Goal: Download file/media

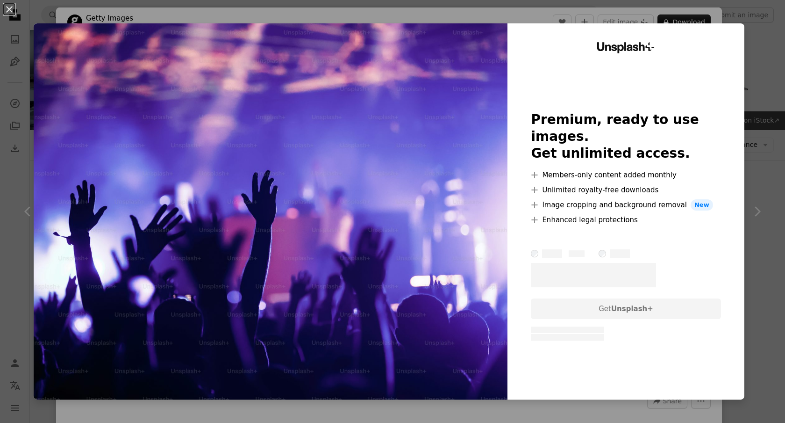
scroll to position [6568, 0]
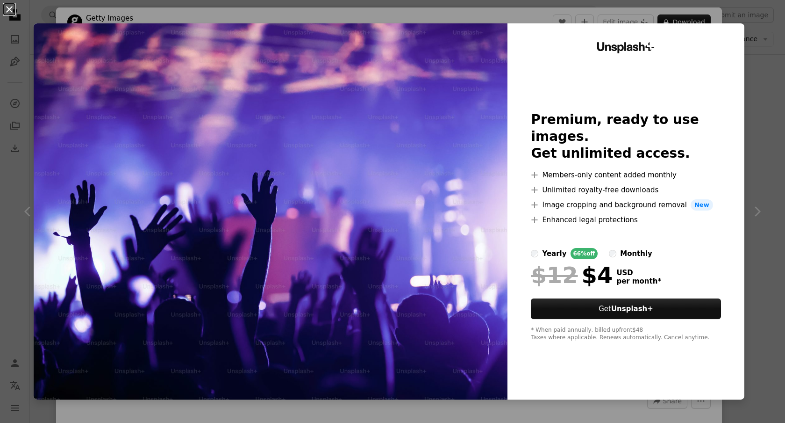
click at [14, 13] on button "An X shape" at bounding box center [9, 9] width 11 height 11
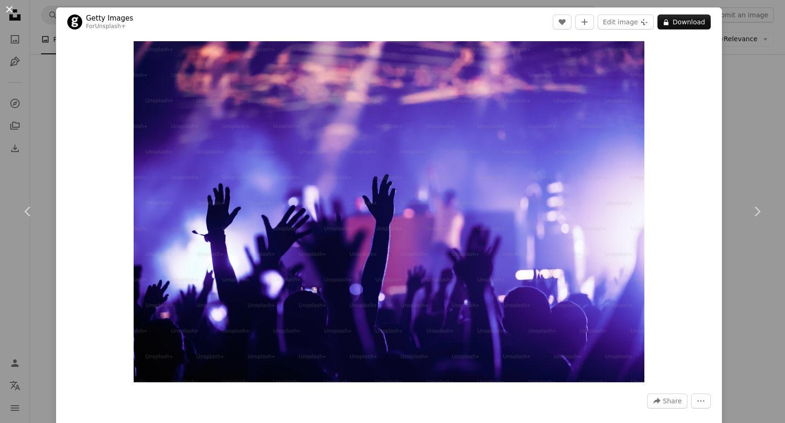
click at [11, 13] on button "An X shape" at bounding box center [9, 9] width 11 height 11
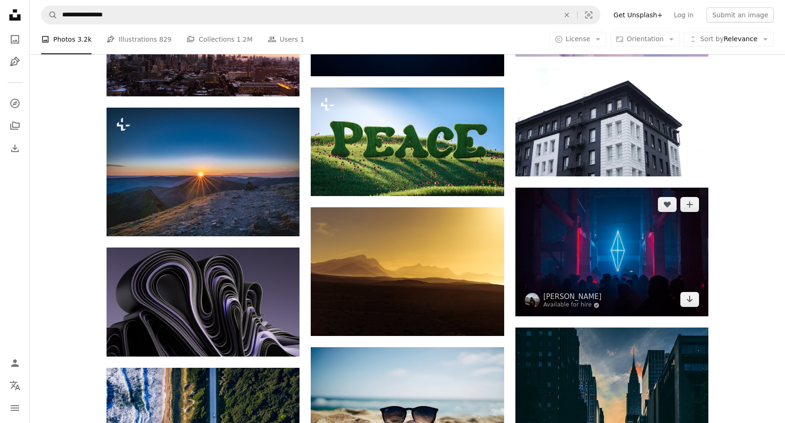
click at [544, 234] on img at bounding box center [612, 251] width 193 height 129
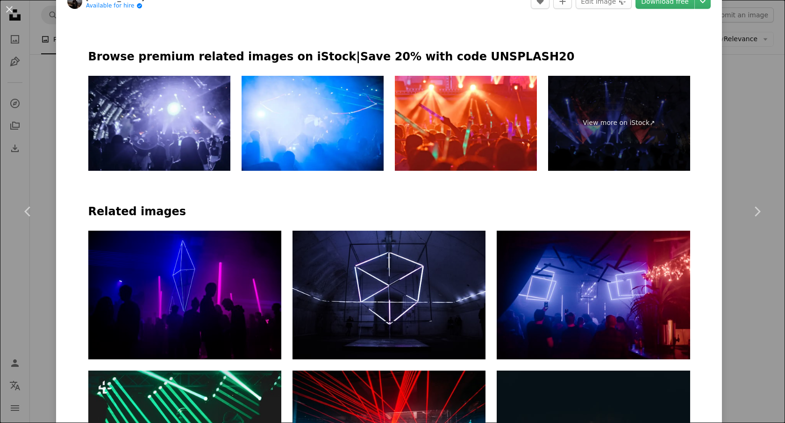
scroll to position [530, 0]
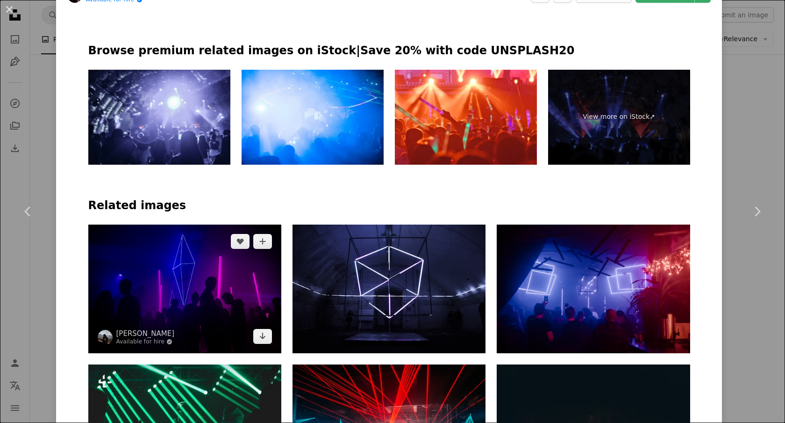
click at [171, 290] on img at bounding box center [184, 288] width 193 height 129
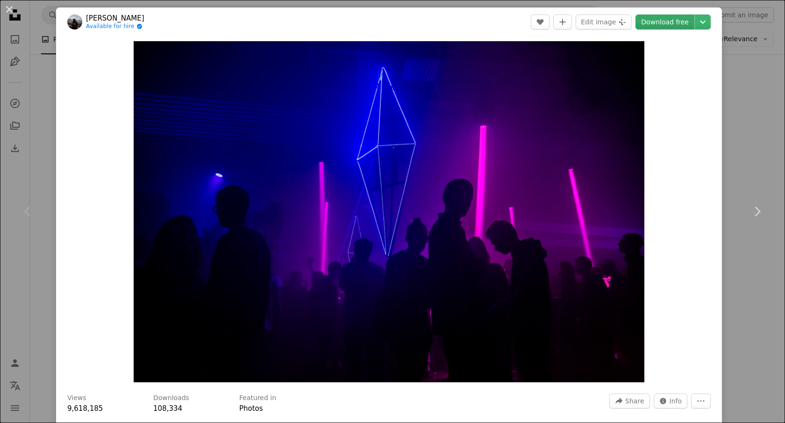
click at [681, 19] on link "Download free" at bounding box center [665, 21] width 59 height 15
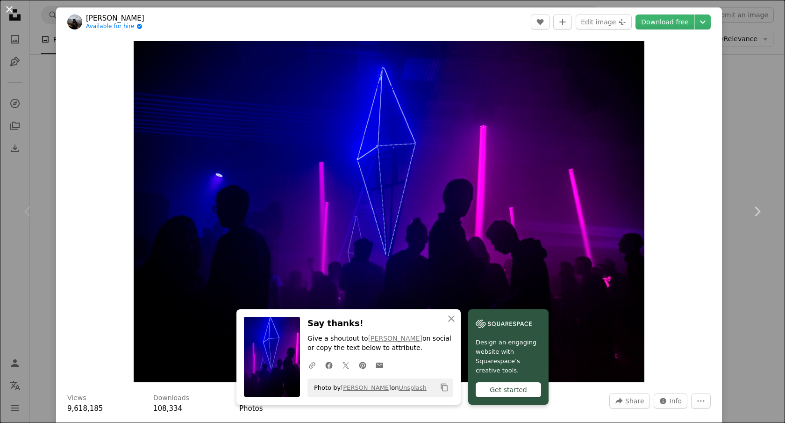
click at [9, 4] on button "An X shape" at bounding box center [9, 9] width 11 height 11
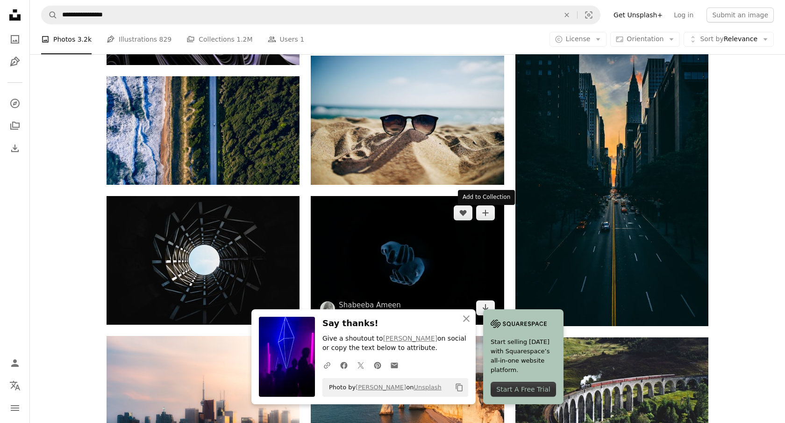
scroll to position [6858, 0]
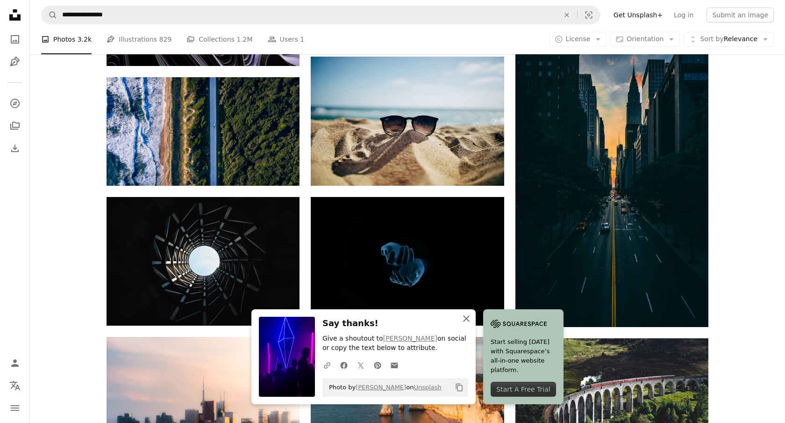
click at [469, 323] on icon "An X shape" at bounding box center [466, 318] width 11 height 11
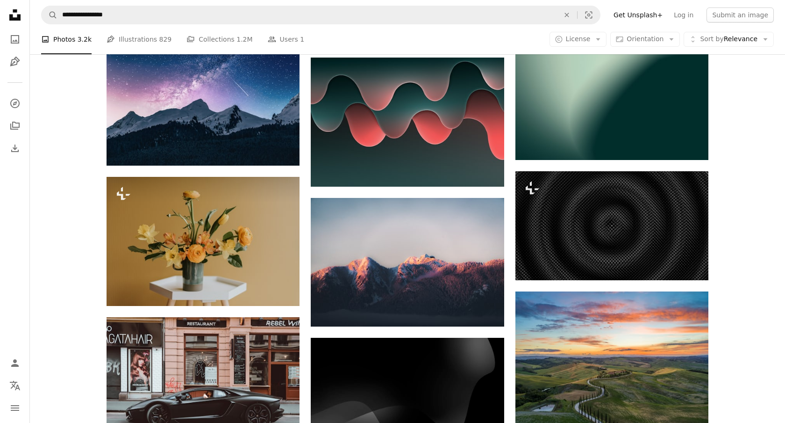
scroll to position [7660, 0]
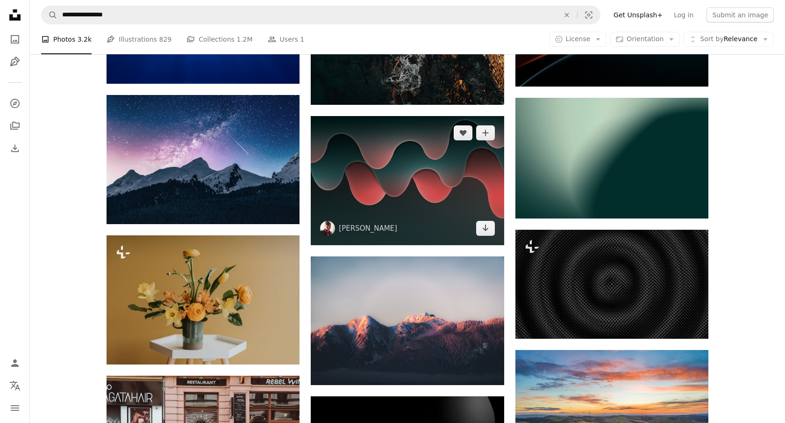
click at [412, 148] on img at bounding box center [407, 180] width 193 height 129
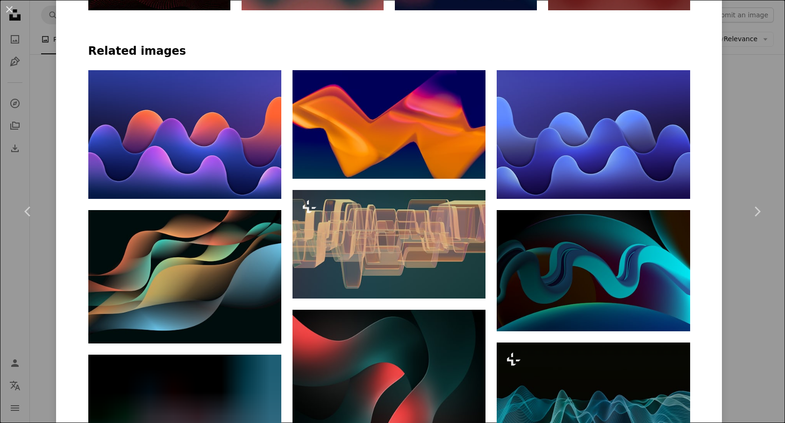
scroll to position [648, 0]
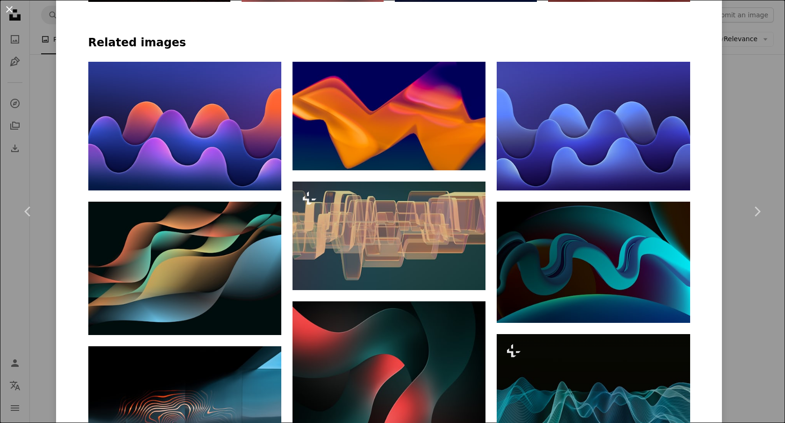
click at [10, 5] on button "An X shape" at bounding box center [9, 9] width 11 height 11
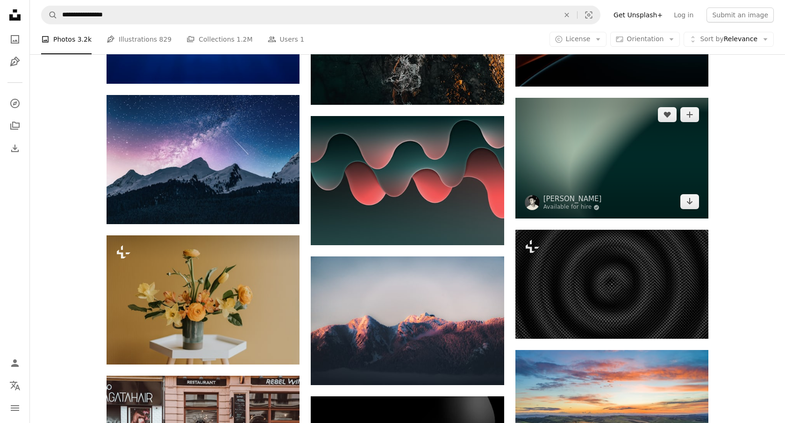
click at [556, 163] on img at bounding box center [612, 158] width 193 height 121
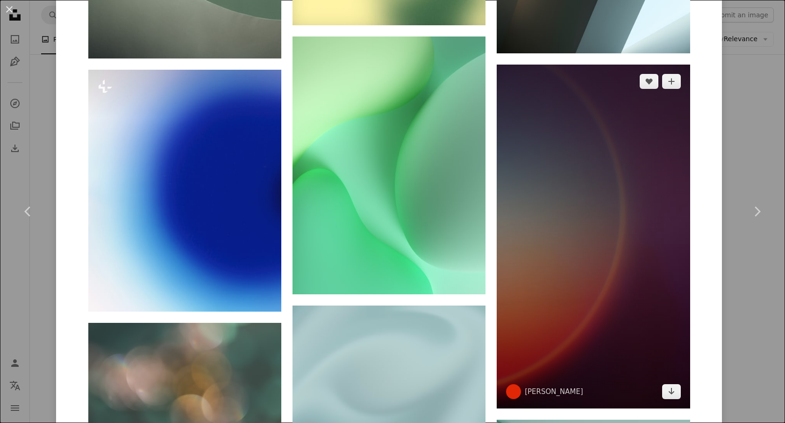
scroll to position [985, 0]
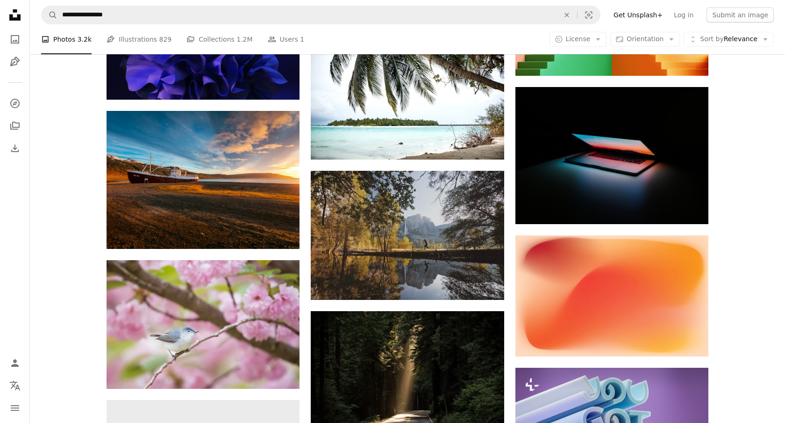
scroll to position [8345, 0]
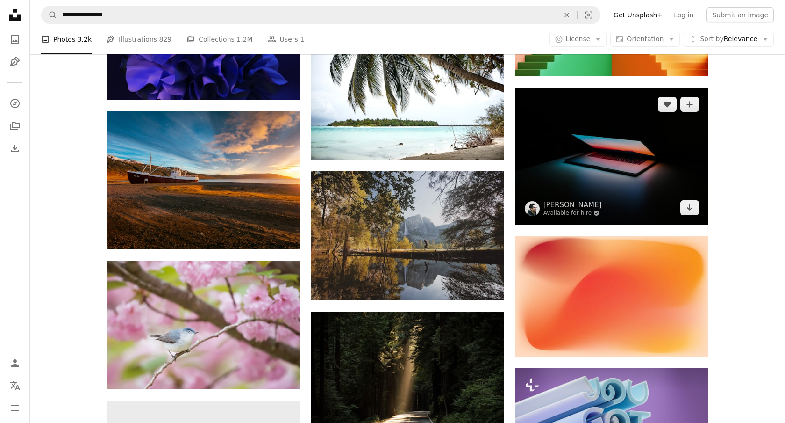
click at [635, 162] on img at bounding box center [612, 155] width 193 height 137
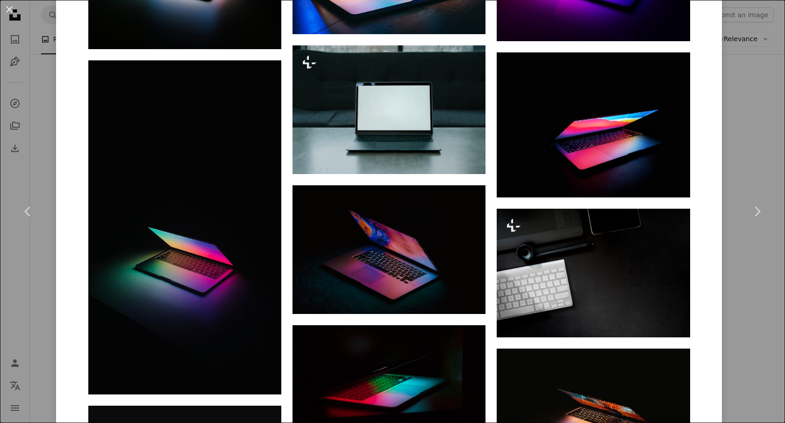
scroll to position [1065, 0]
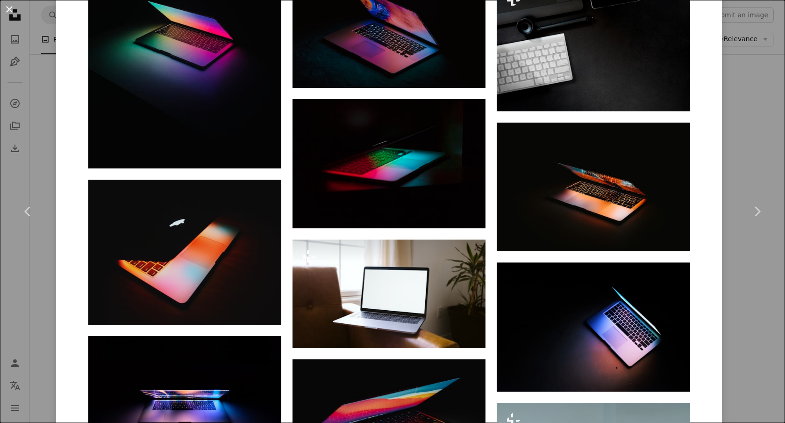
click at [7, 13] on button "An X shape" at bounding box center [9, 9] width 11 height 11
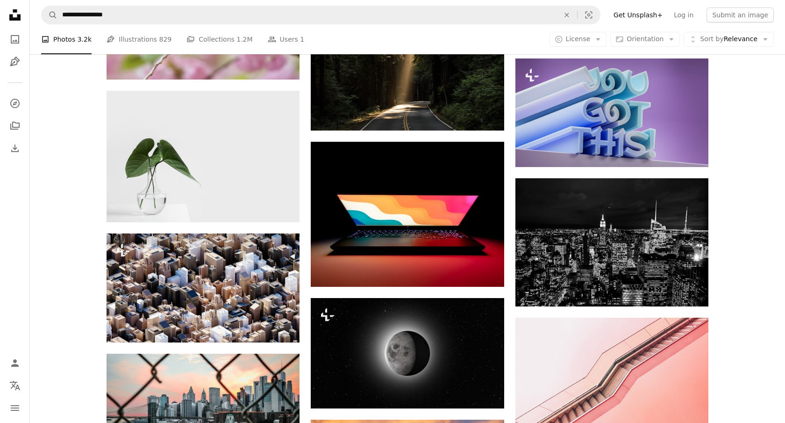
scroll to position [8653, 0]
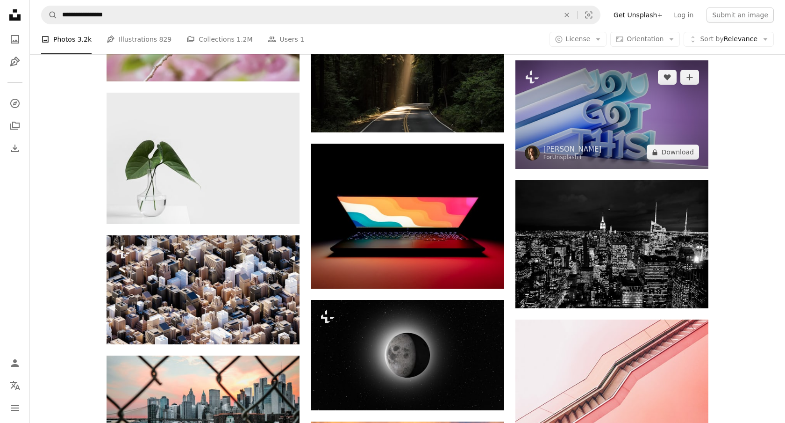
click at [612, 115] on img at bounding box center [612, 114] width 193 height 108
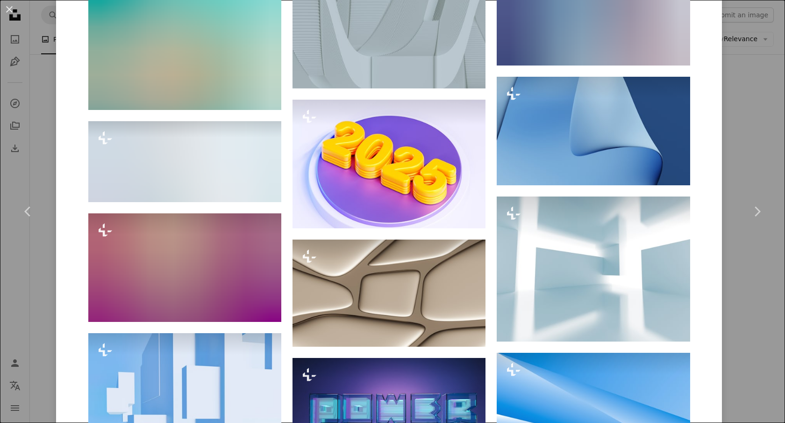
scroll to position [1417, 0]
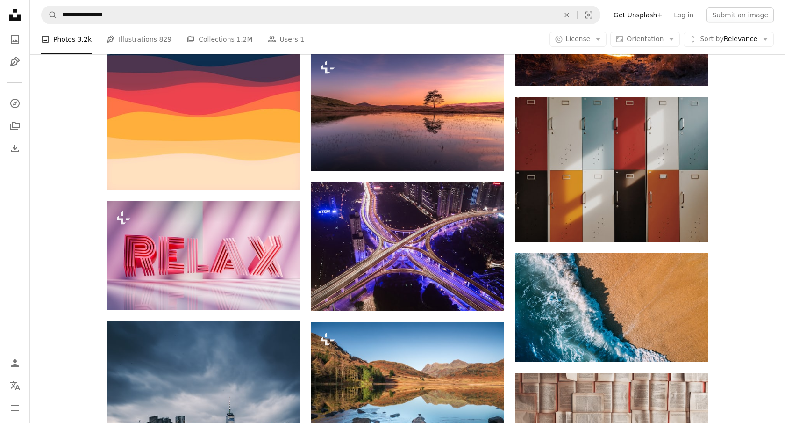
scroll to position [9438, 0]
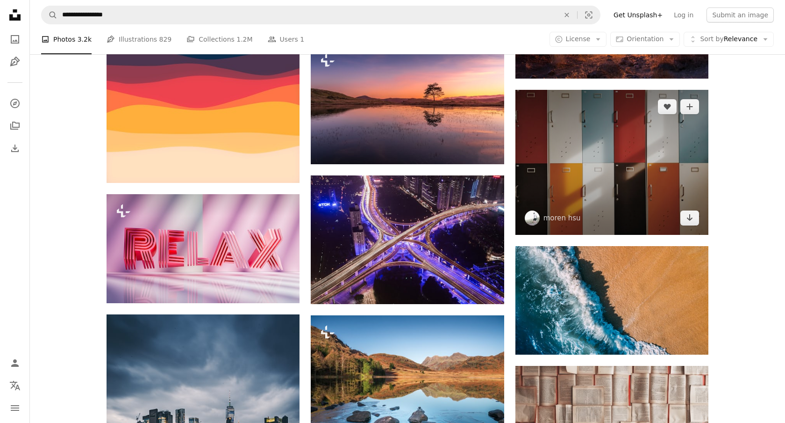
click at [619, 183] on img at bounding box center [612, 162] width 193 height 145
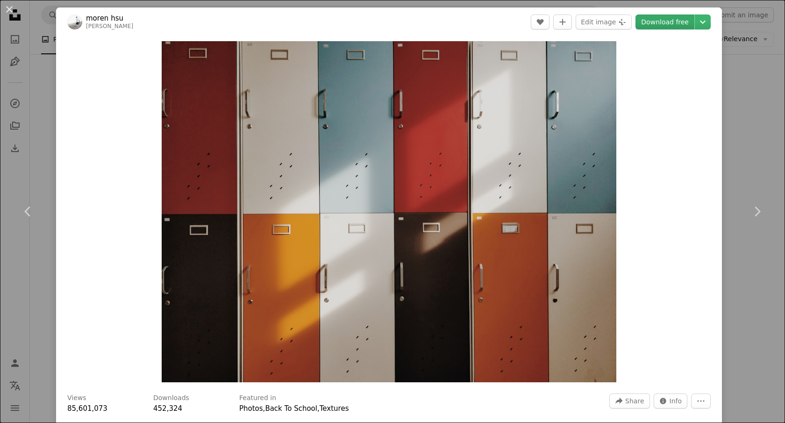
click at [695, 24] on link "Download free" at bounding box center [665, 21] width 59 height 15
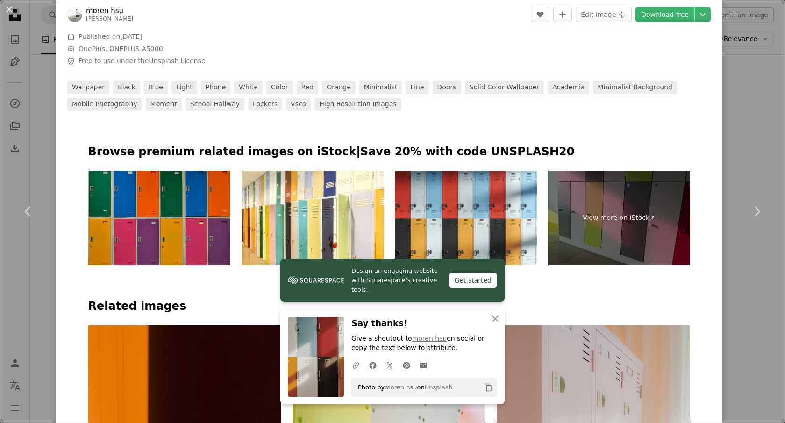
scroll to position [441, 0]
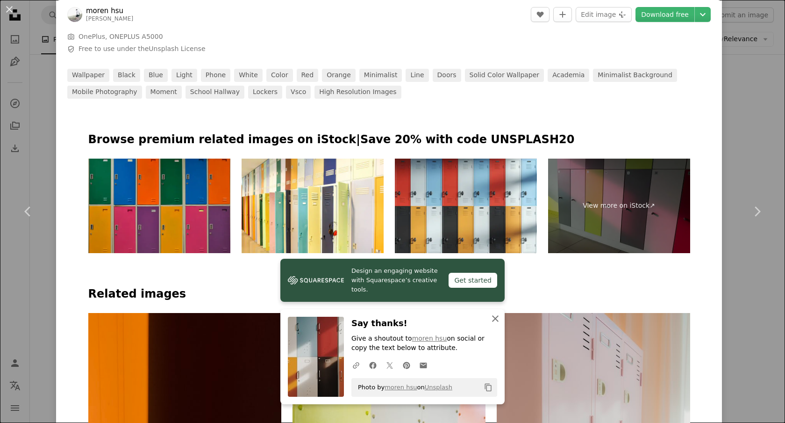
click at [493, 323] on icon "An X shape" at bounding box center [495, 318] width 11 height 11
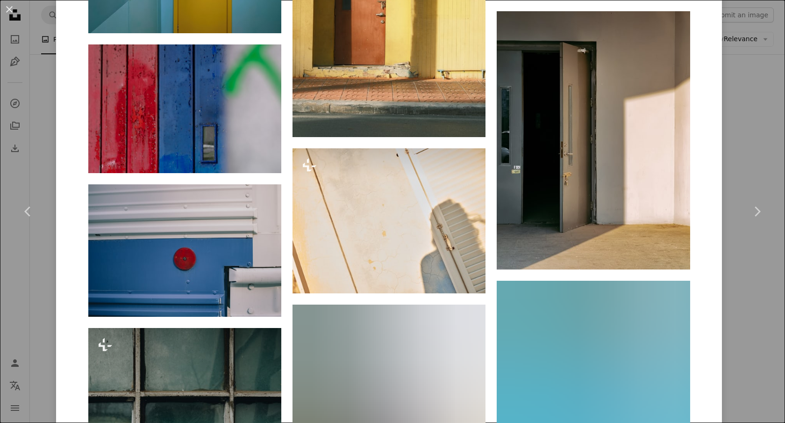
scroll to position [2050, 0]
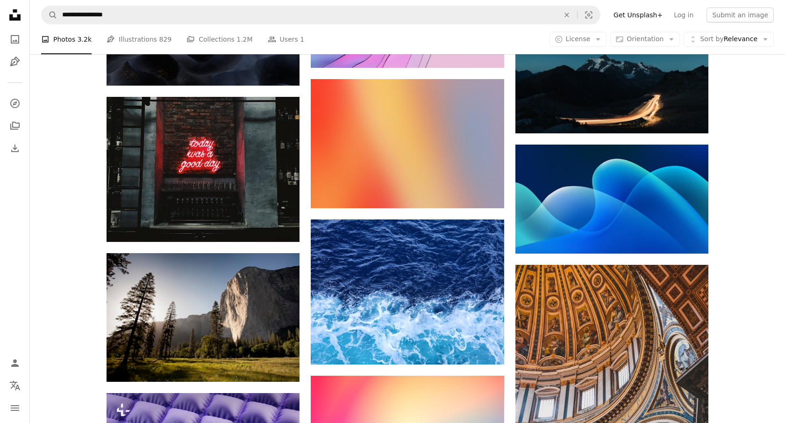
scroll to position [11143, 0]
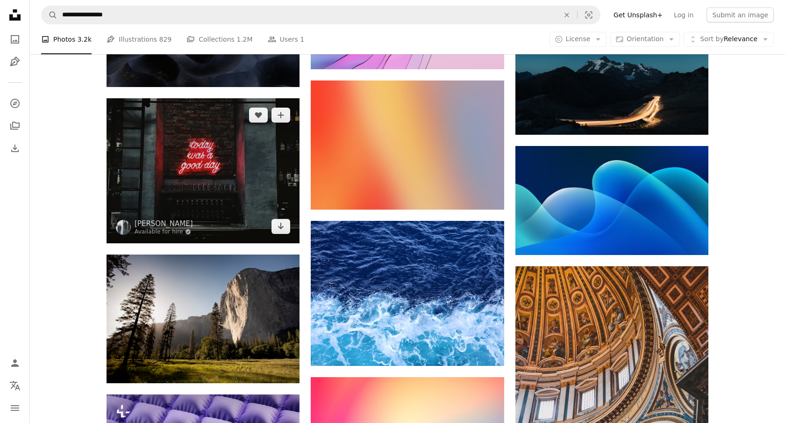
click at [255, 230] on img at bounding box center [203, 170] width 193 height 145
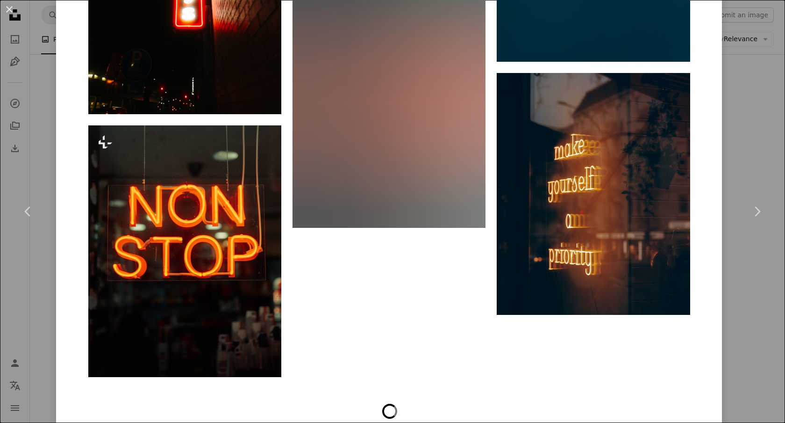
scroll to position [3603, 0]
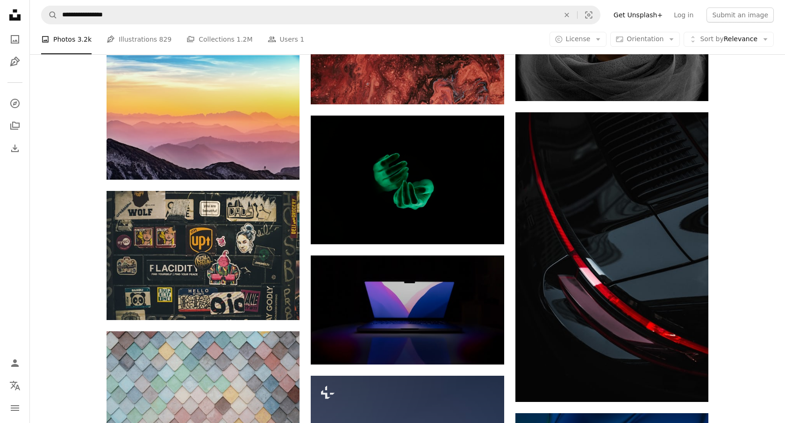
scroll to position [14934, 0]
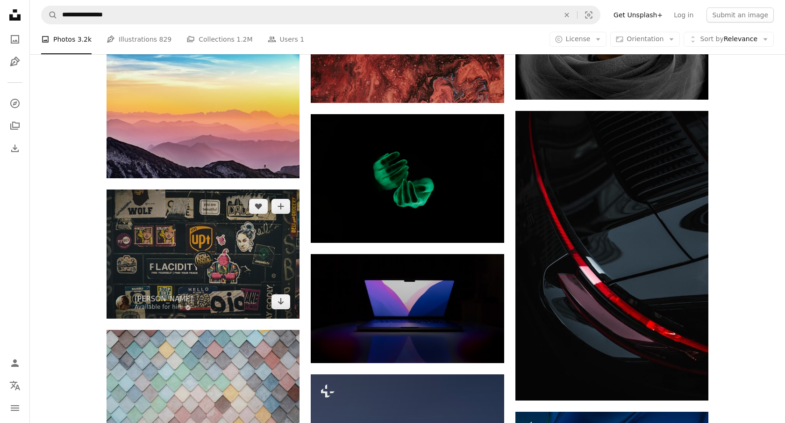
click at [217, 238] on img at bounding box center [203, 253] width 193 height 129
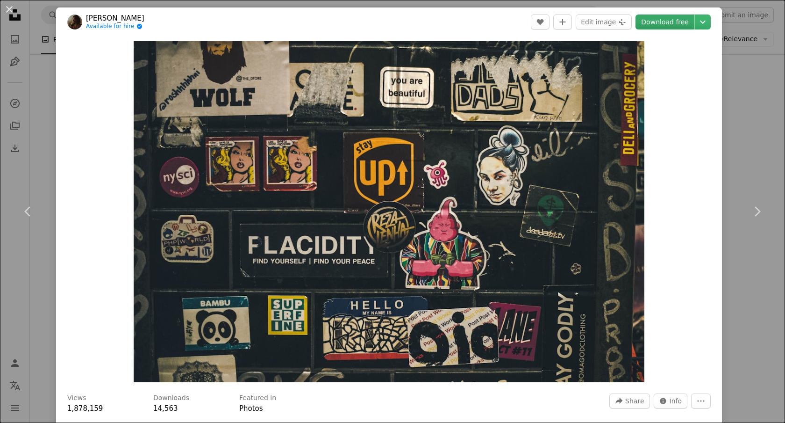
click at [684, 25] on link "Download free" at bounding box center [665, 21] width 59 height 15
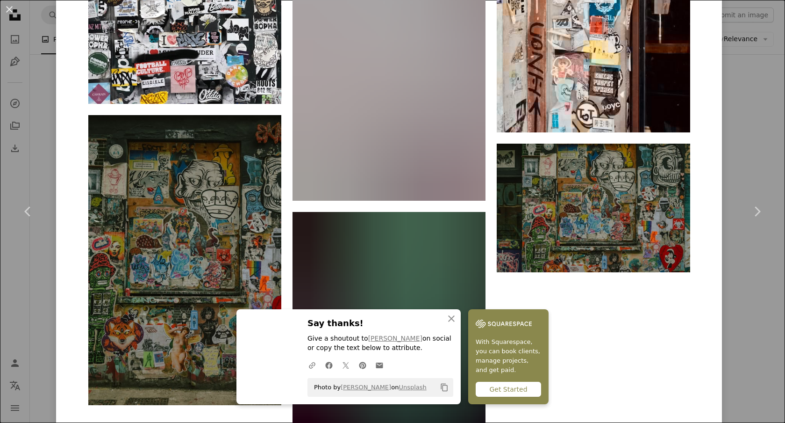
scroll to position [3277, 0]
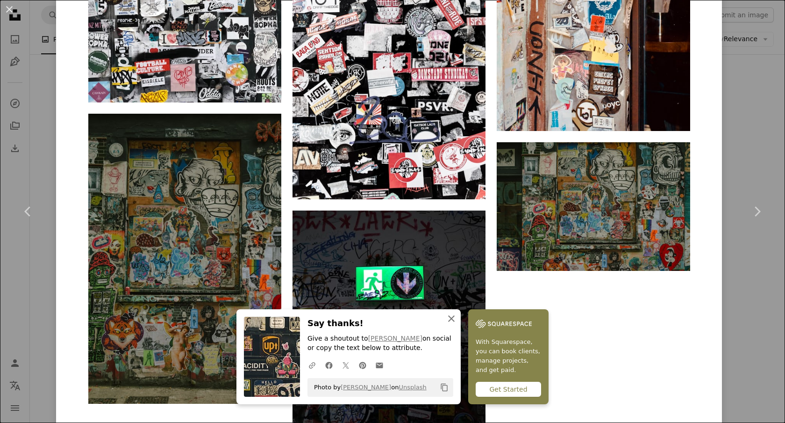
click at [451, 315] on icon "An X shape" at bounding box center [451, 318] width 11 height 11
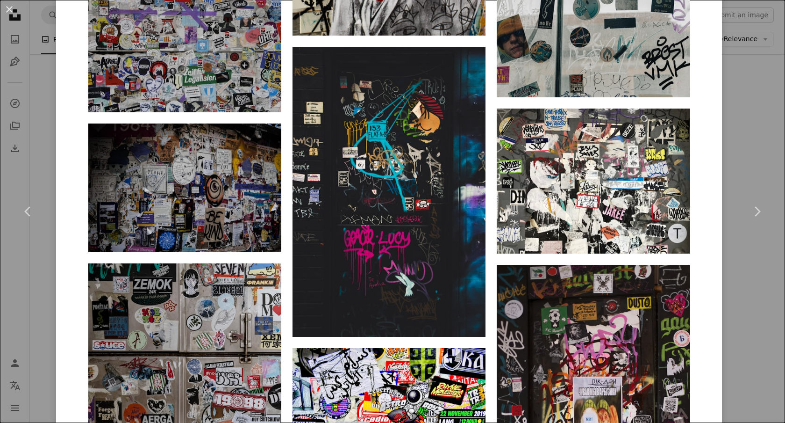
scroll to position [4014, 0]
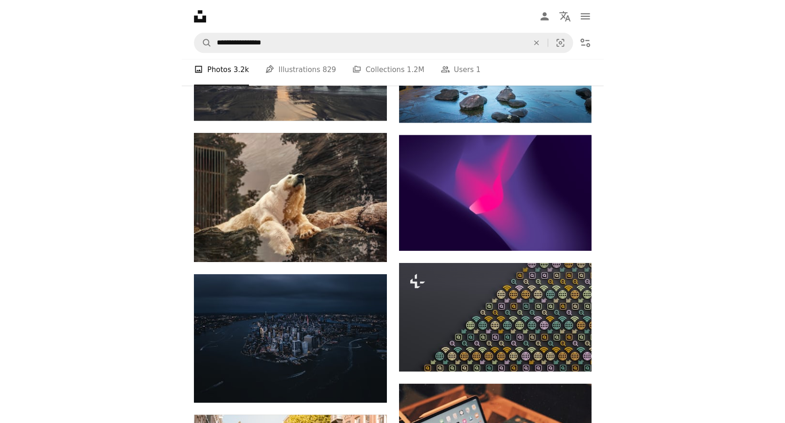
scroll to position [16884, 0]
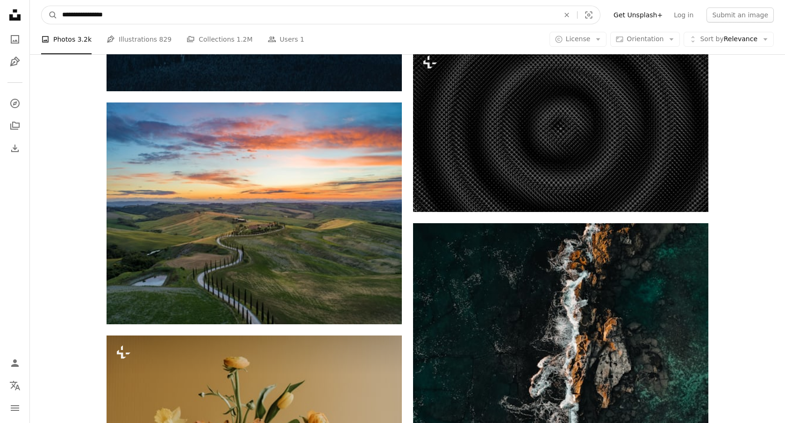
click at [186, 10] on input "**********" at bounding box center [307, 15] width 499 height 18
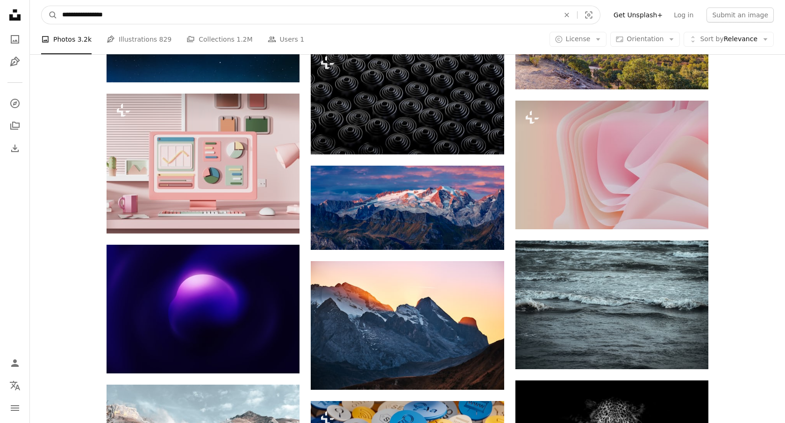
scroll to position [18770, 0]
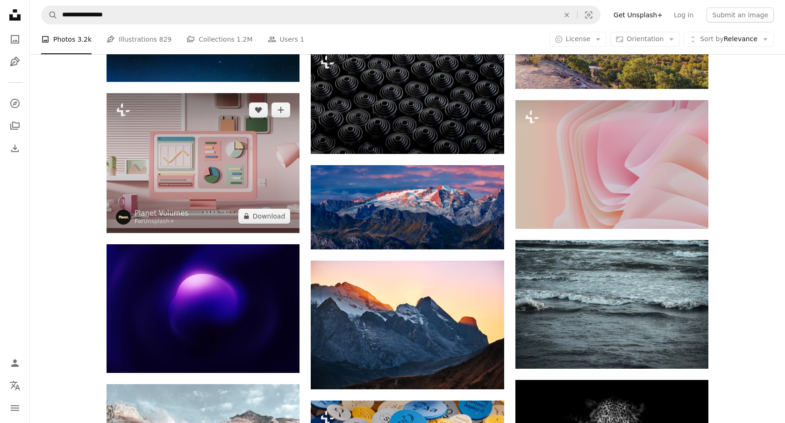
click at [242, 149] on img at bounding box center [203, 162] width 193 height 139
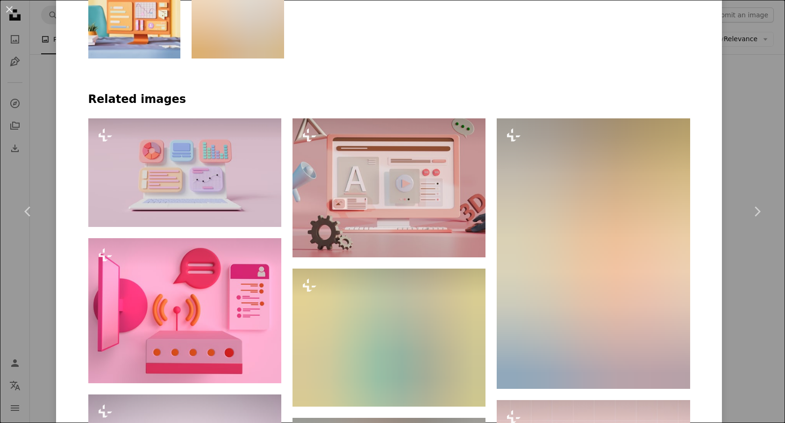
scroll to position [612, 0]
